Goal: Task Accomplishment & Management: Manage account settings

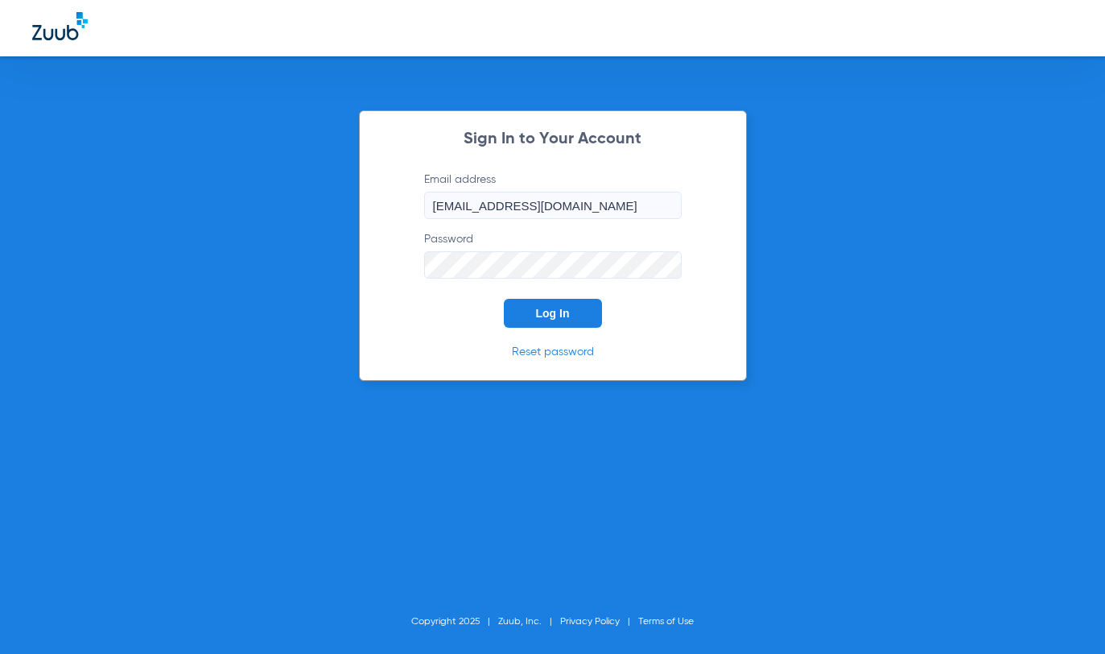
click at [542, 315] on span "Log In" at bounding box center [553, 313] width 34 height 13
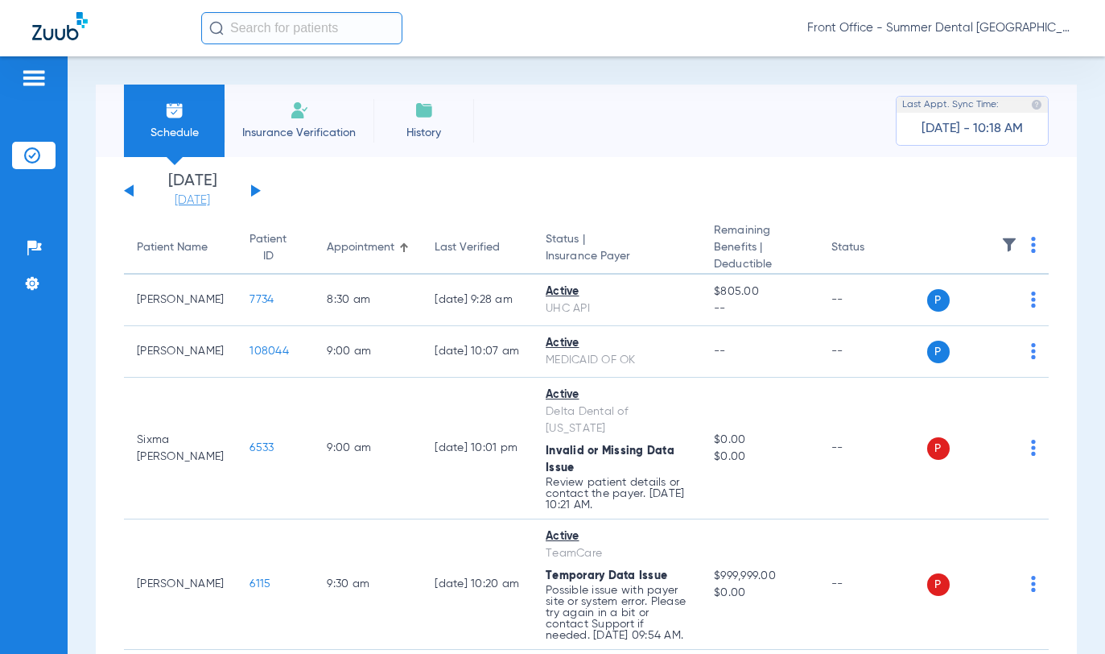
click at [206, 200] on link "[DATE]" at bounding box center [192, 200] width 97 height 16
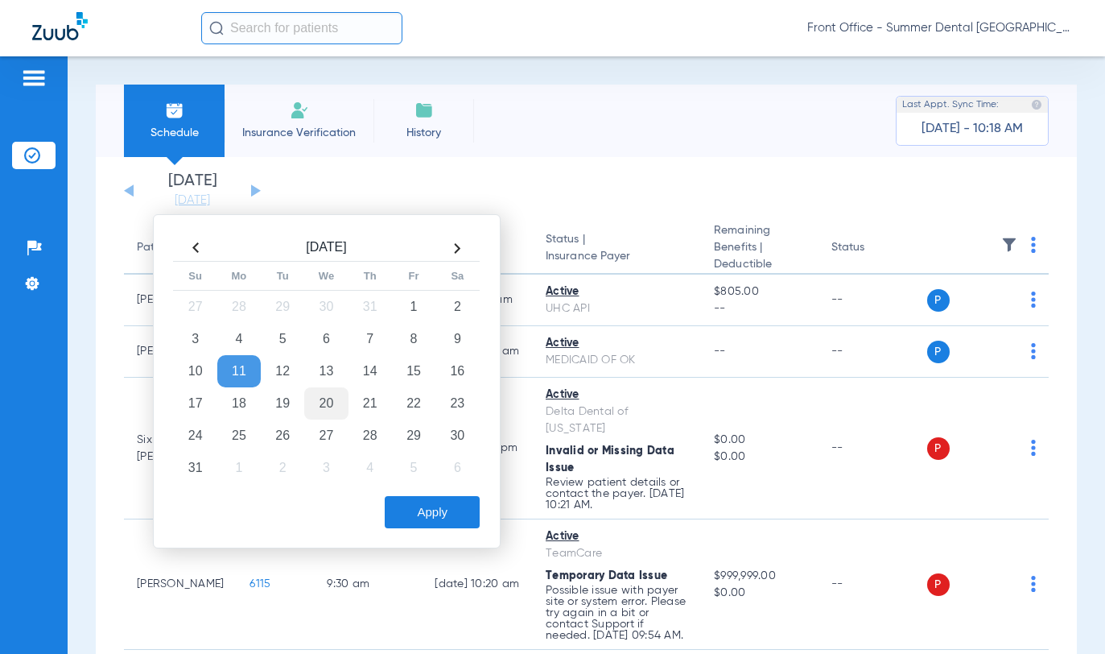
click at [335, 399] on td "20" at bounding box center [325, 403] width 43 height 32
click at [440, 521] on button "Apply" at bounding box center [432, 512] width 95 height 32
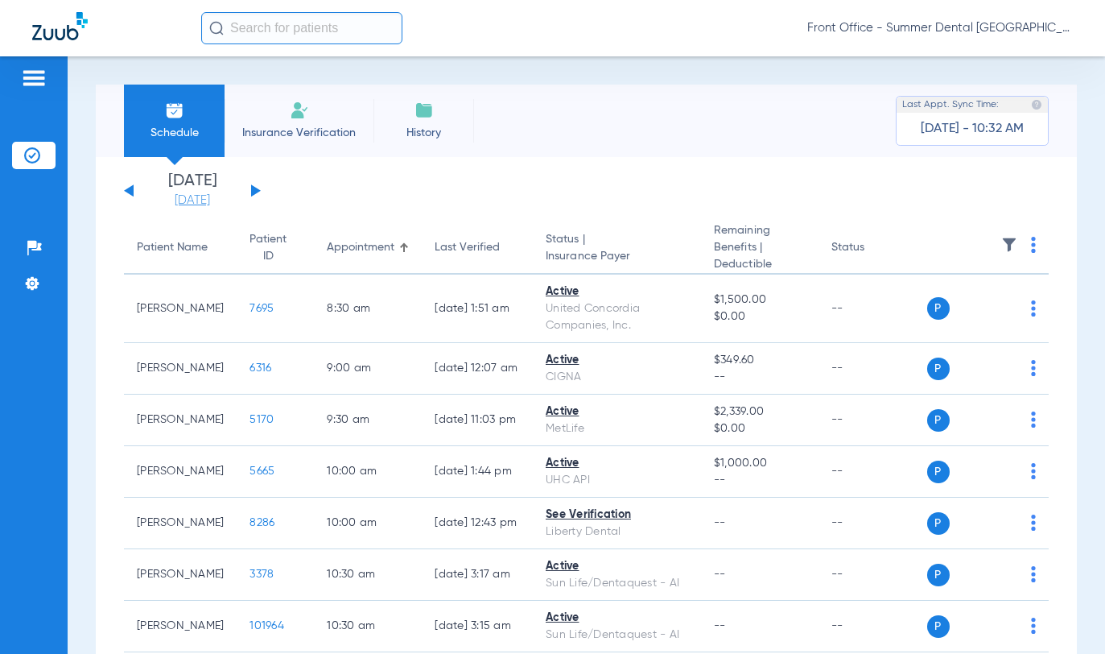
click at [171, 204] on link "[DATE]" at bounding box center [192, 200] width 97 height 16
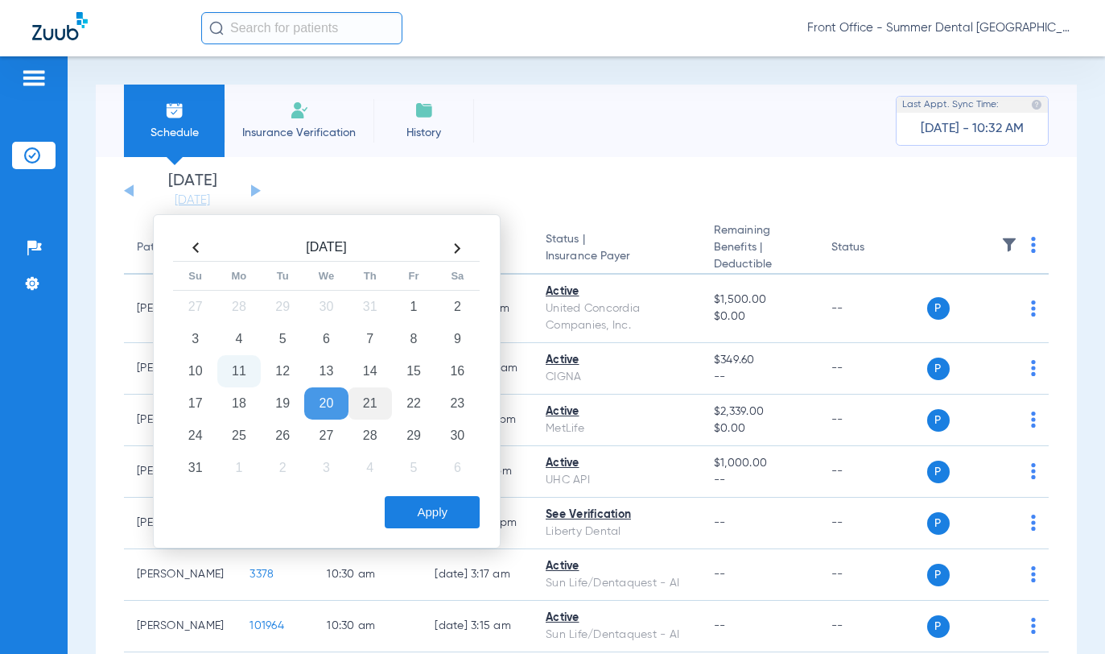
click at [366, 412] on td "21" at bounding box center [370, 403] width 43 height 32
click at [334, 405] on td "20" at bounding box center [325, 403] width 43 height 32
click at [436, 510] on button "Apply" at bounding box center [432, 512] width 95 height 32
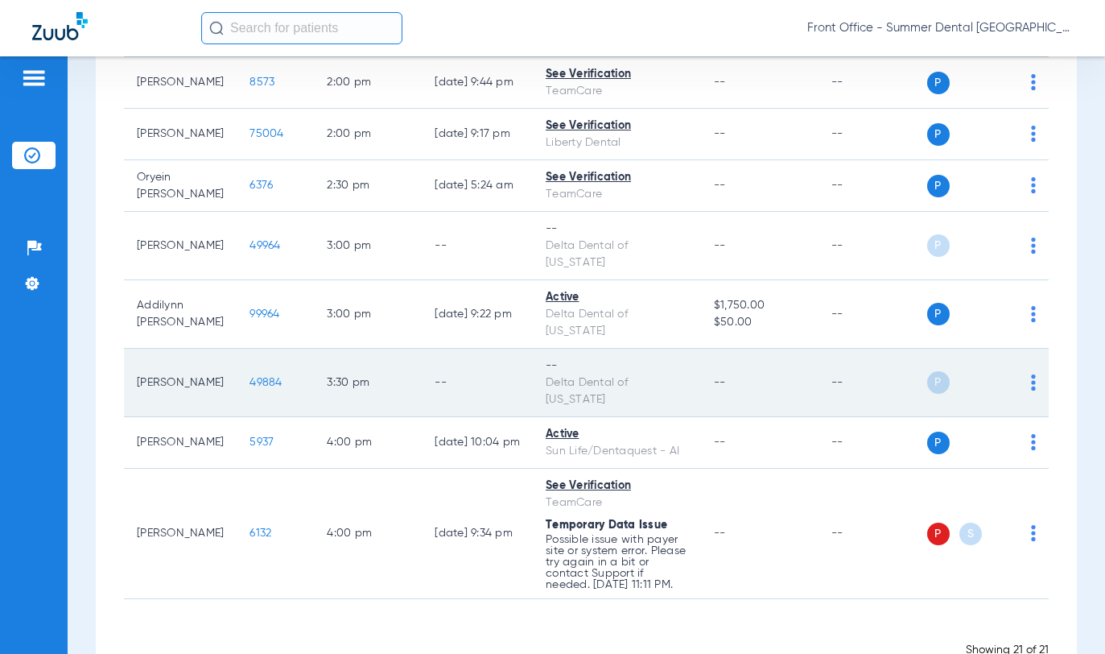
scroll to position [930, 0]
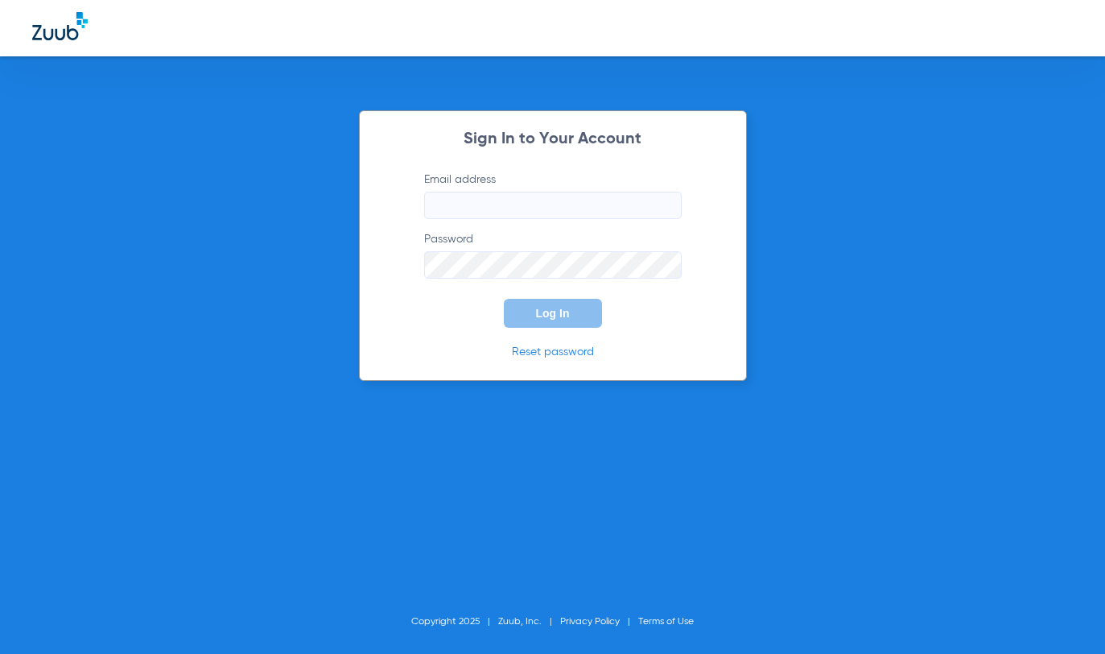
type input "[EMAIL_ADDRESS][DOMAIN_NAME]"
click at [536, 312] on span "Log In" at bounding box center [553, 313] width 34 height 13
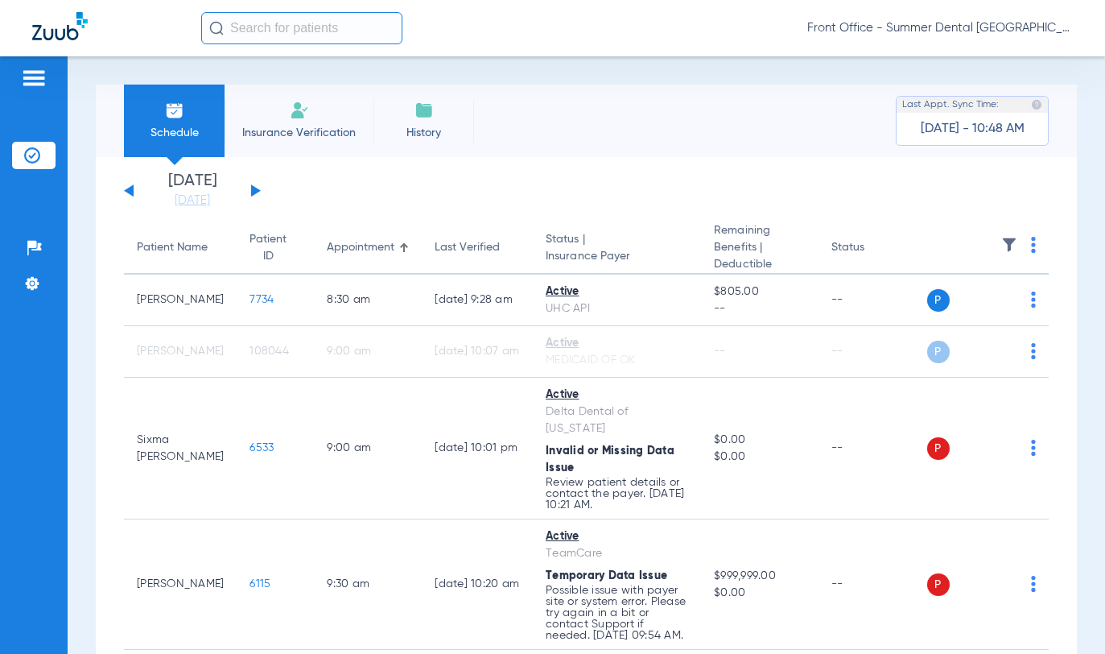
click at [250, 188] on div "[DATE] [DATE] [DATE] [DATE] [DATE] [DATE] [DATE] [DATE] [DATE] [DATE] [DATE] [D…" at bounding box center [192, 190] width 137 height 35
click at [255, 192] on button at bounding box center [256, 190] width 10 height 12
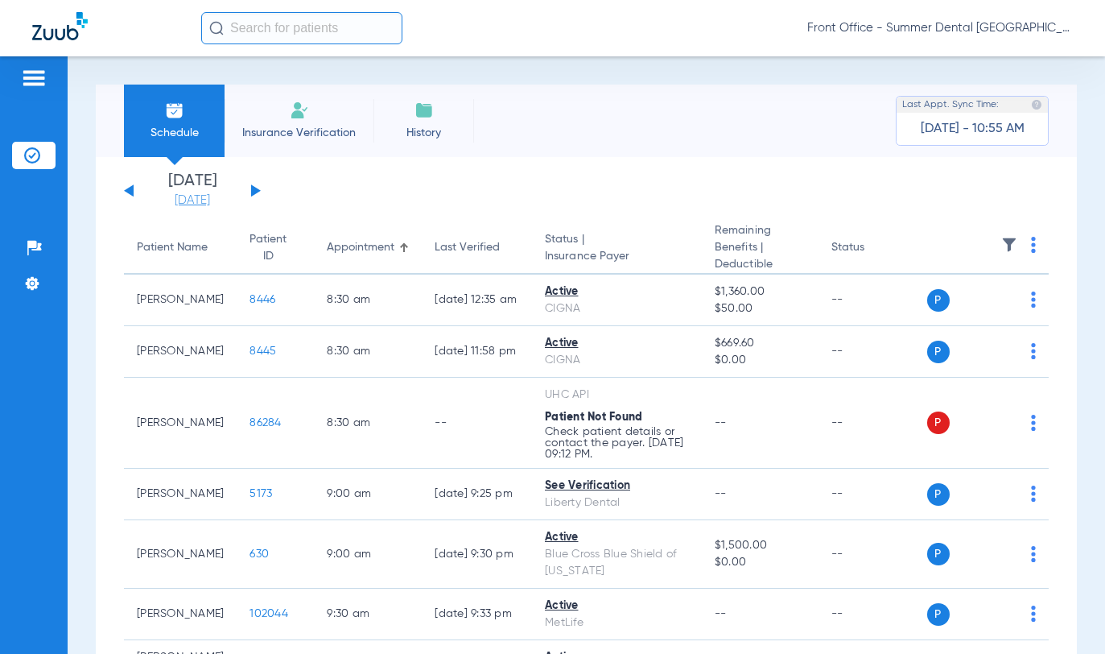
click at [182, 198] on link "[DATE]" at bounding box center [192, 200] width 97 height 16
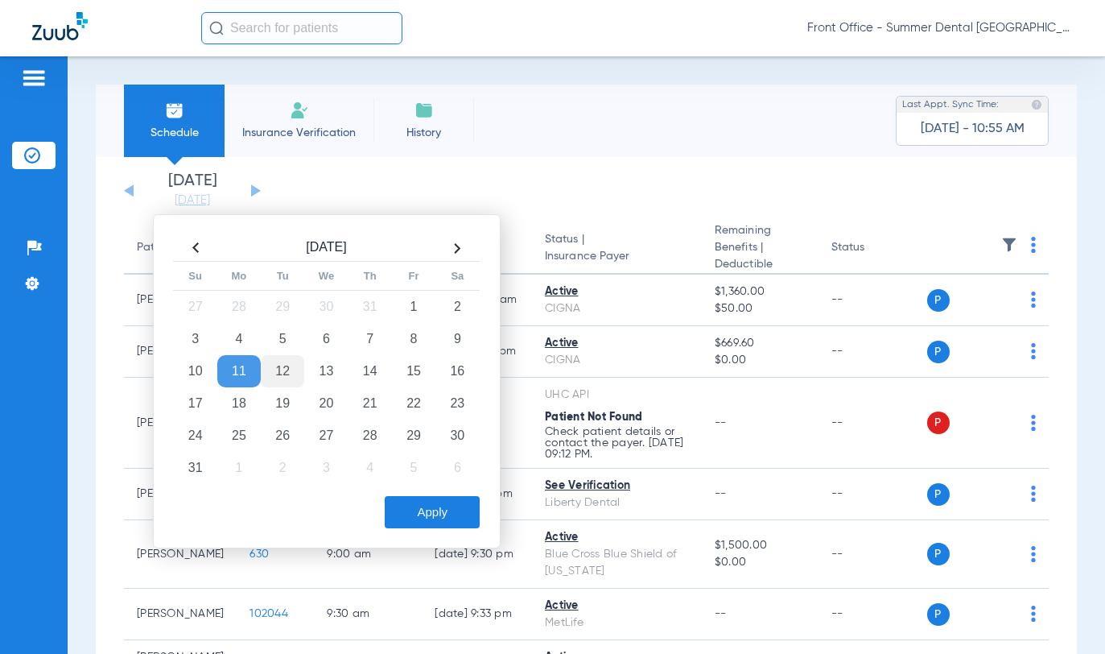
click at [290, 368] on td "12" at bounding box center [282, 371] width 43 height 32
click at [451, 518] on button "Apply" at bounding box center [432, 512] width 95 height 32
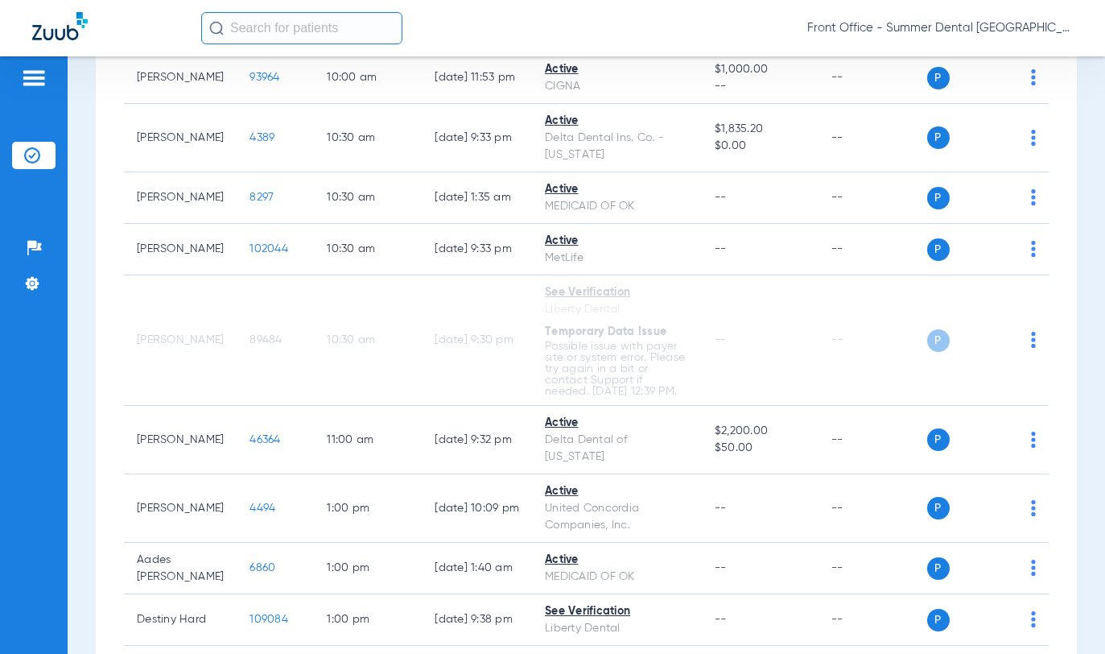
scroll to position [725, 0]
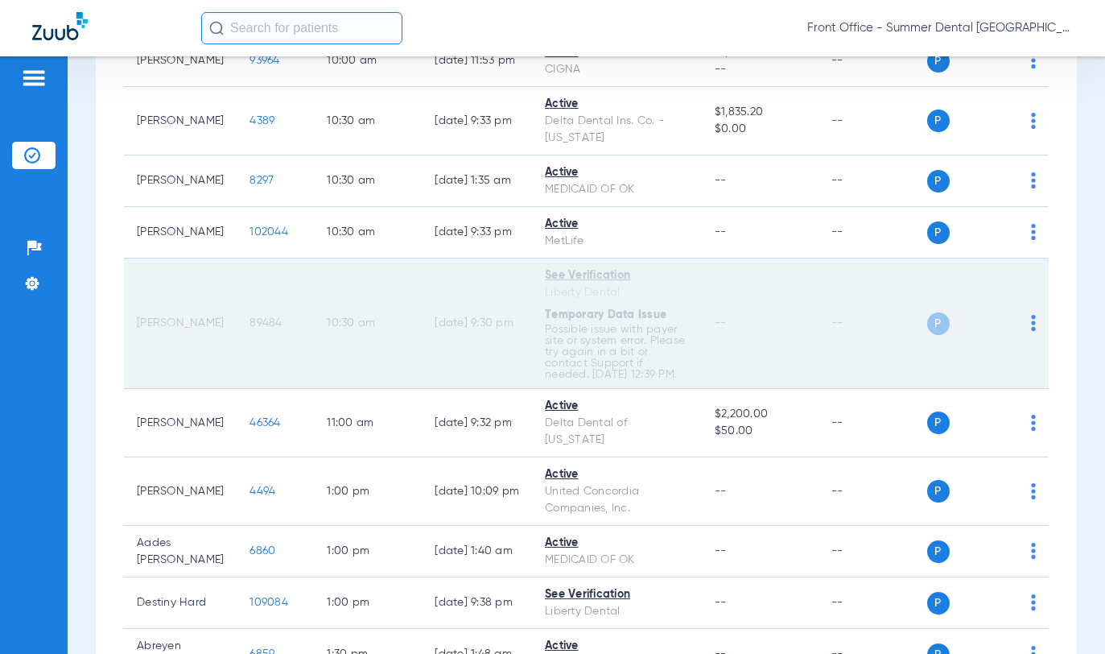
click at [378, 346] on td "10:30 AM" at bounding box center [368, 323] width 108 height 130
click at [1009, 327] on div "P S" at bounding box center [981, 323] width 109 height 23
click at [1026, 328] on td "P S" at bounding box center [988, 323] width 122 height 130
click at [1031, 329] on img at bounding box center [1033, 323] width 5 height 16
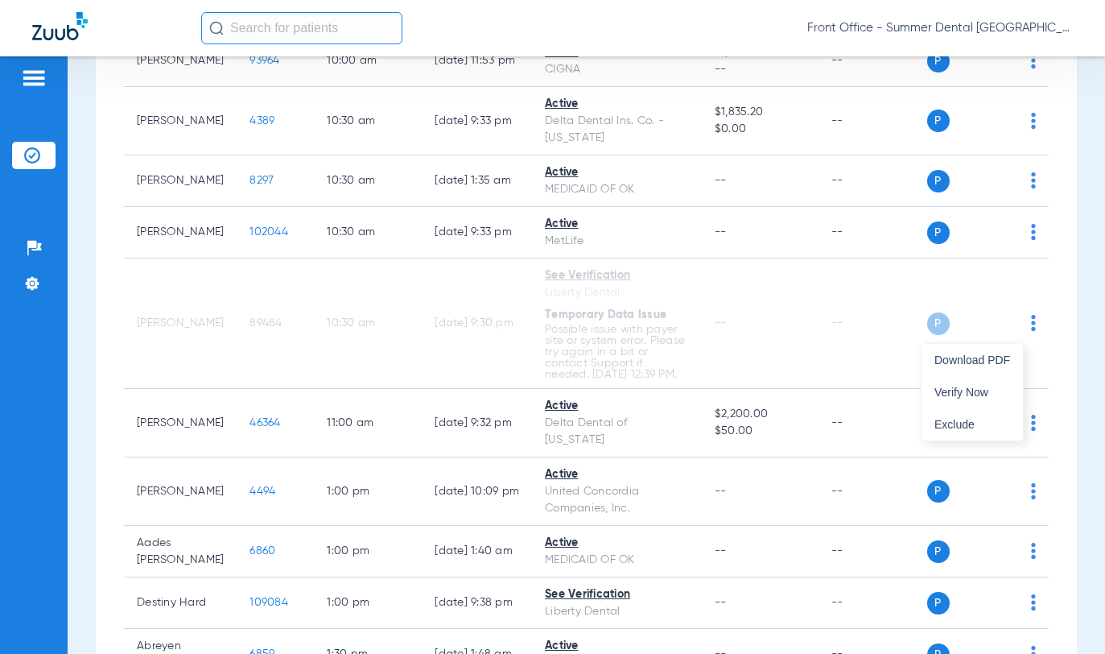
click at [816, 210] on div at bounding box center [552, 327] width 1105 height 654
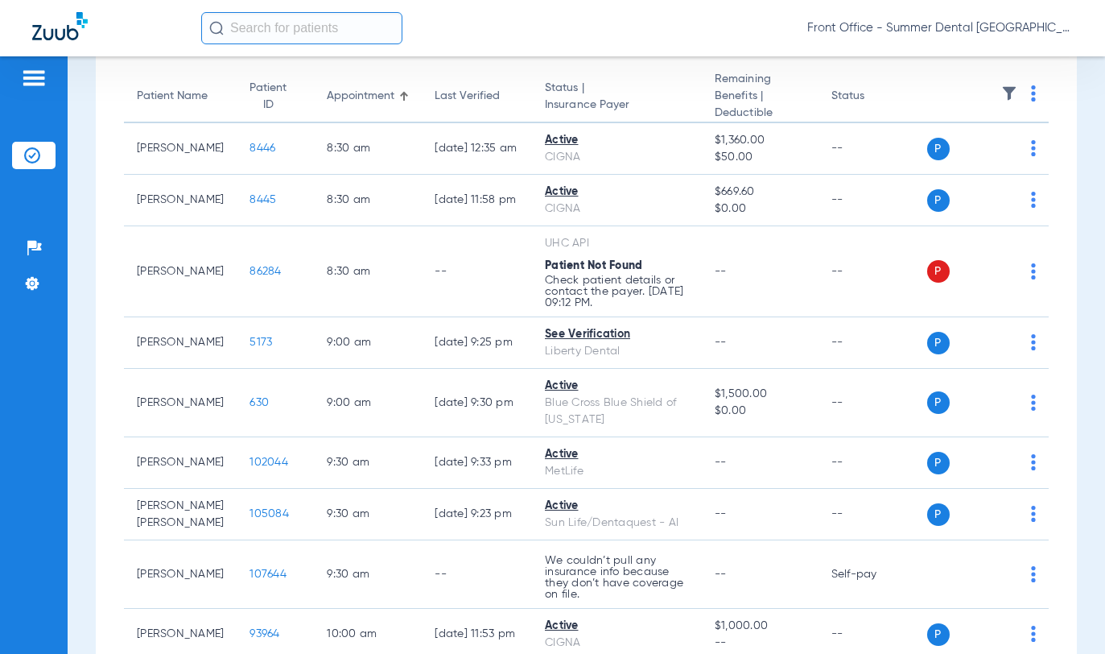
scroll to position [0, 0]
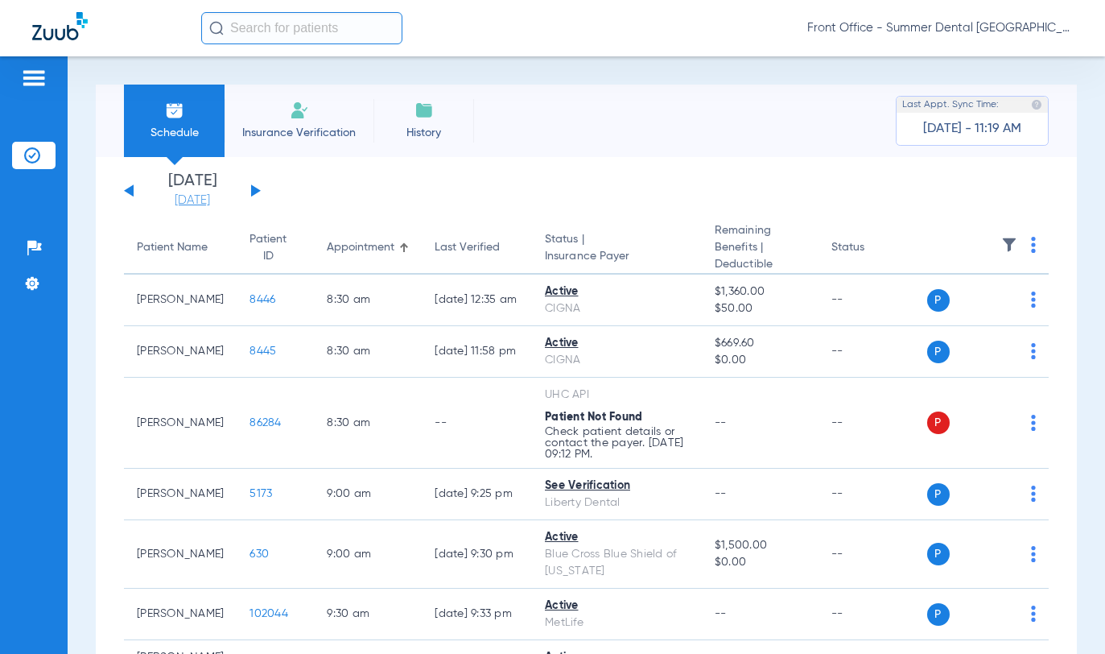
click at [210, 200] on link "[DATE]" at bounding box center [192, 200] width 97 height 16
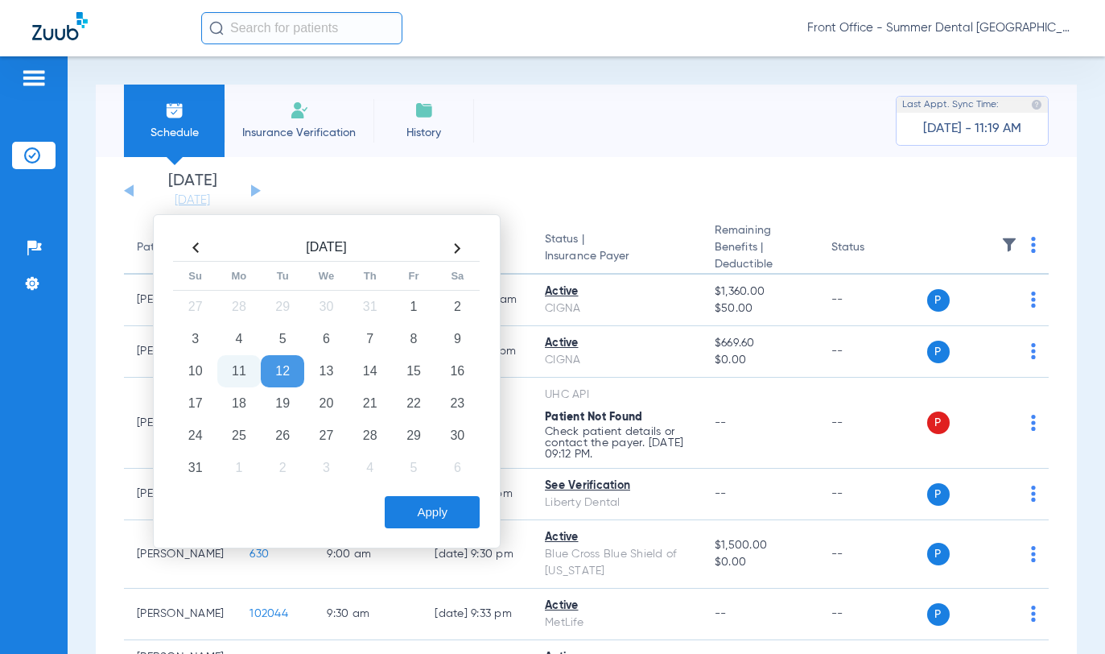
click at [287, 371] on td "12" at bounding box center [282, 371] width 43 height 32
click at [445, 511] on button "Apply" at bounding box center [432, 512] width 95 height 32
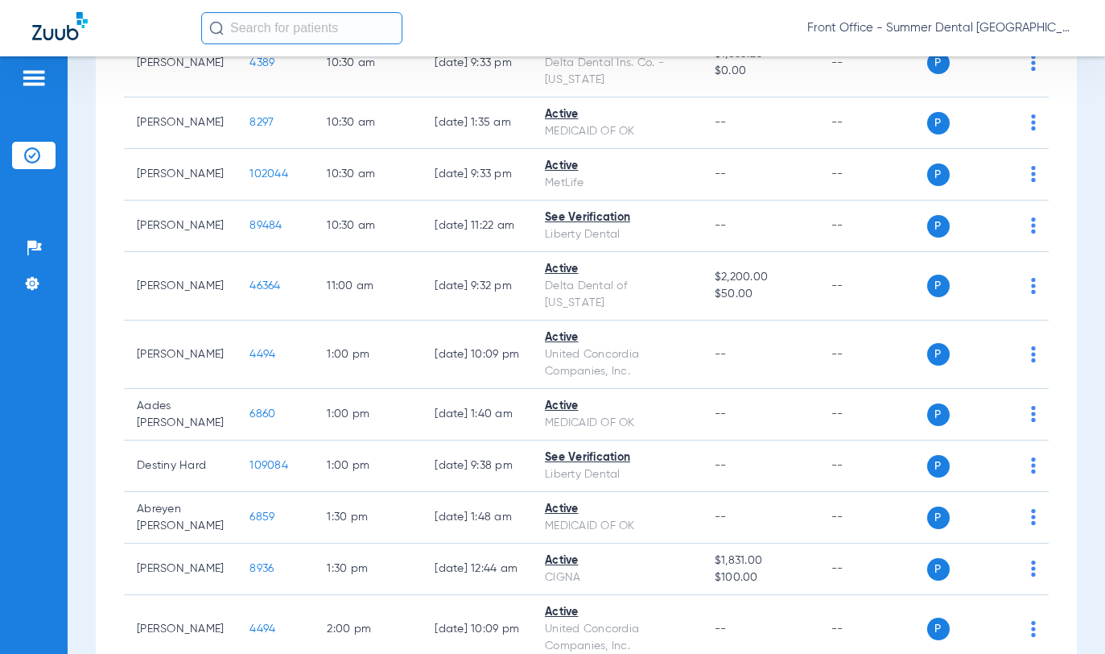
scroll to position [741, 0]
